Goal: Ask a question

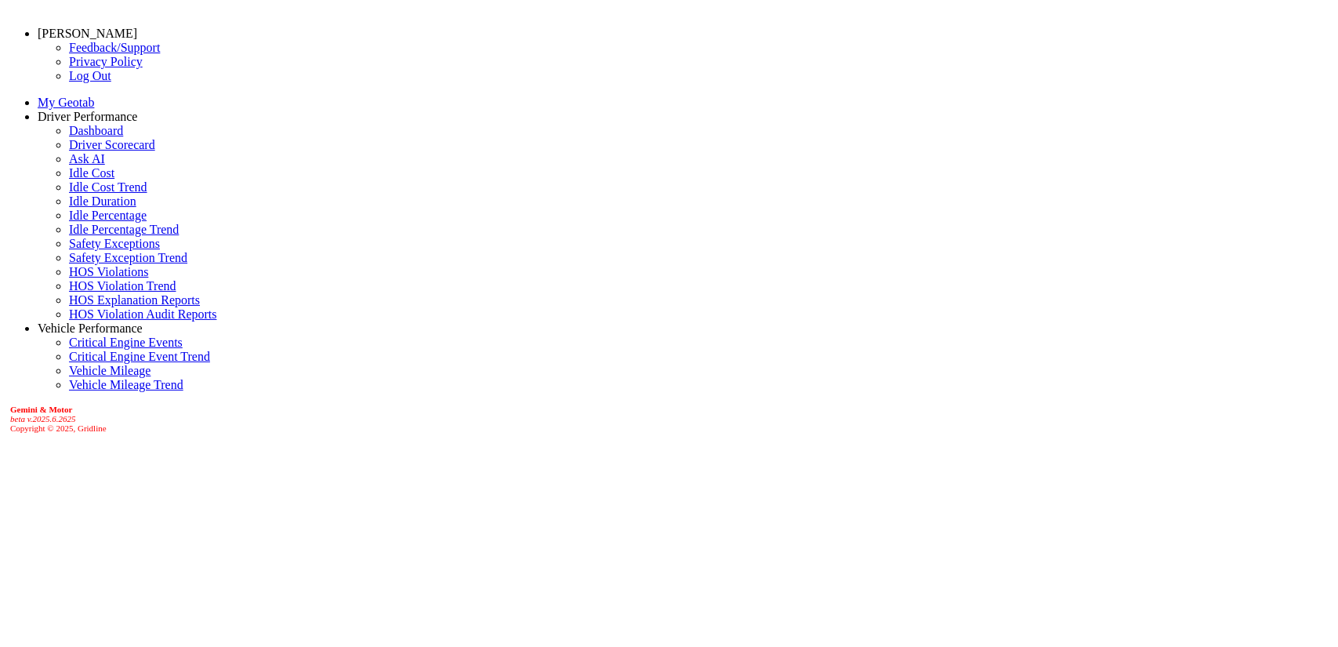
click at [69, 165] on link "Ask AI" at bounding box center [87, 158] width 36 height 13
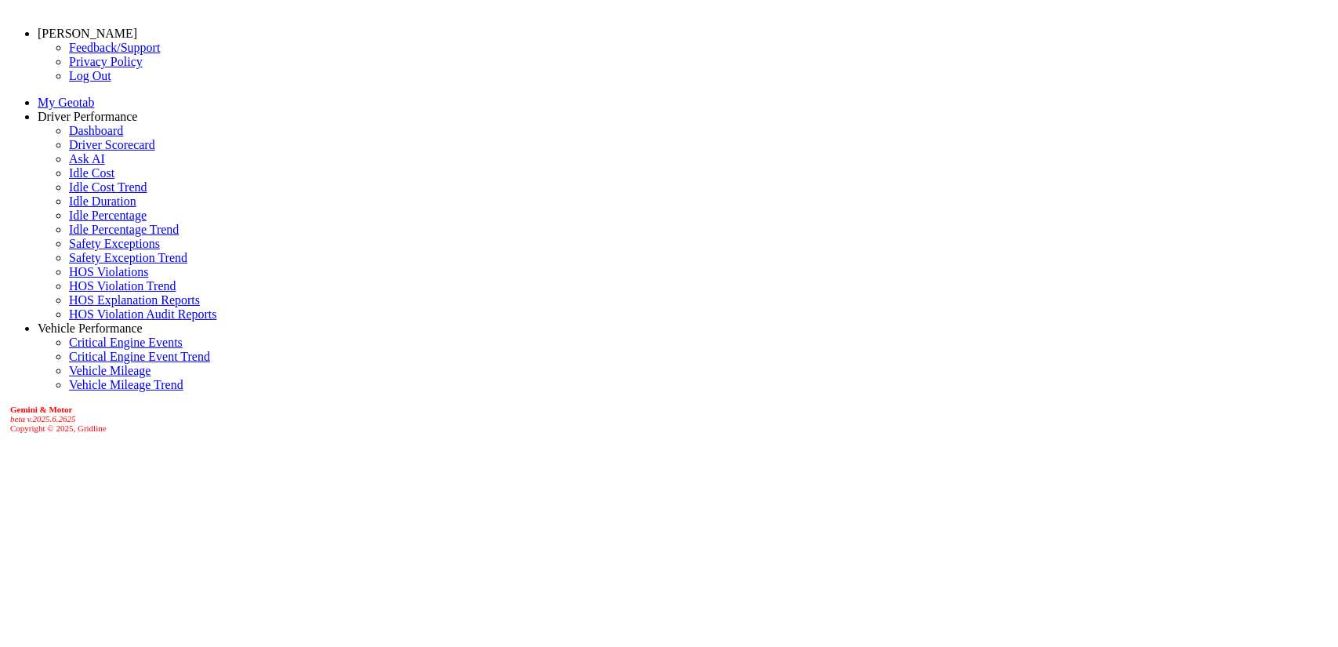
type input "**********"
